Goal: Navigation & Orientation: Find specific page/section

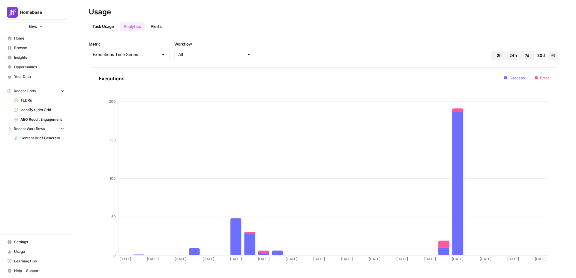
click at [33, 12] on span "Homebase" at bounding box center [38, 12] width 36 height 6
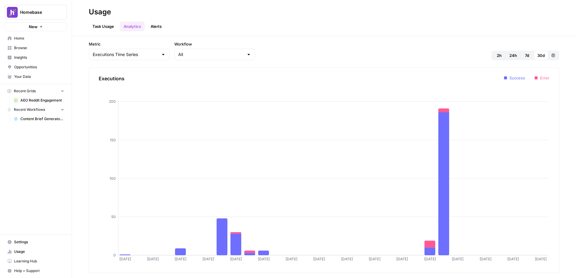
click at [32, 13] on span "Homebase" at bounding box center [38, 12] width 36 height 6
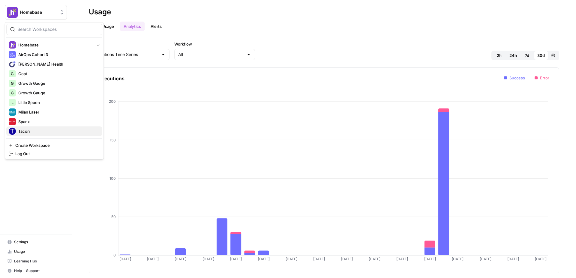
click at [34, 129] on span "Tacori" at bounding box center [57, 131] width 79 height 6
